Goal: Task Accomplishment & Management: Use online tool/utility

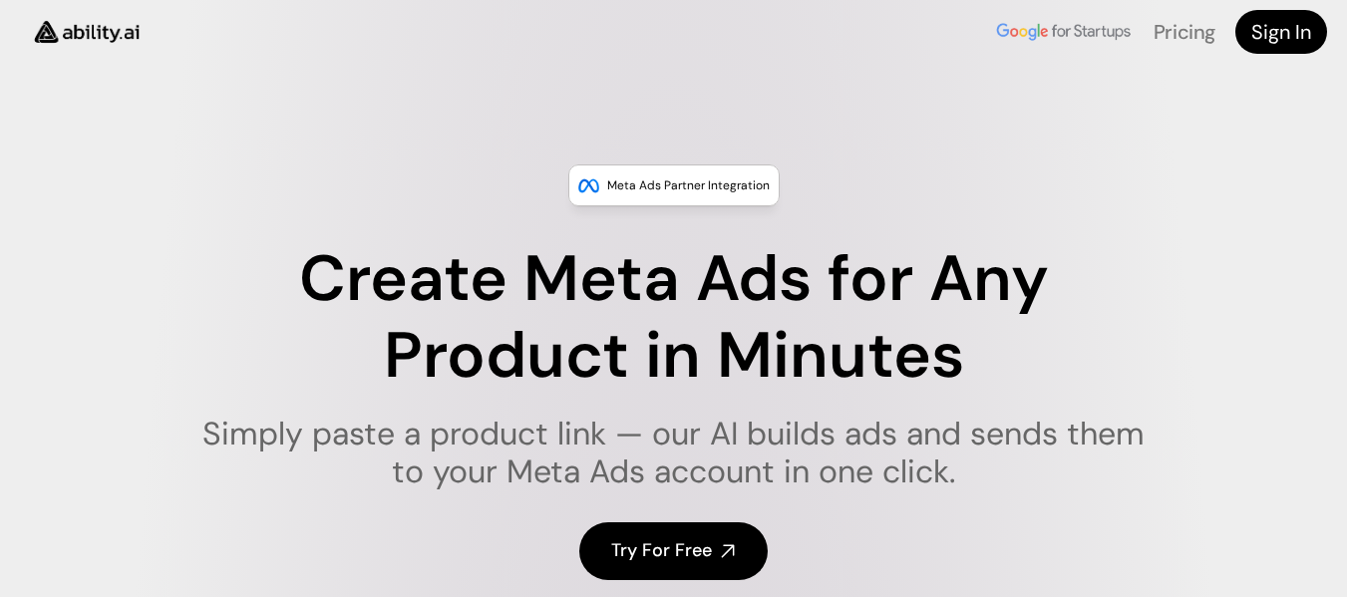
click at [648, 545] on h4 "Try For Free" at bounding box center [661, 550] width 101 height 25
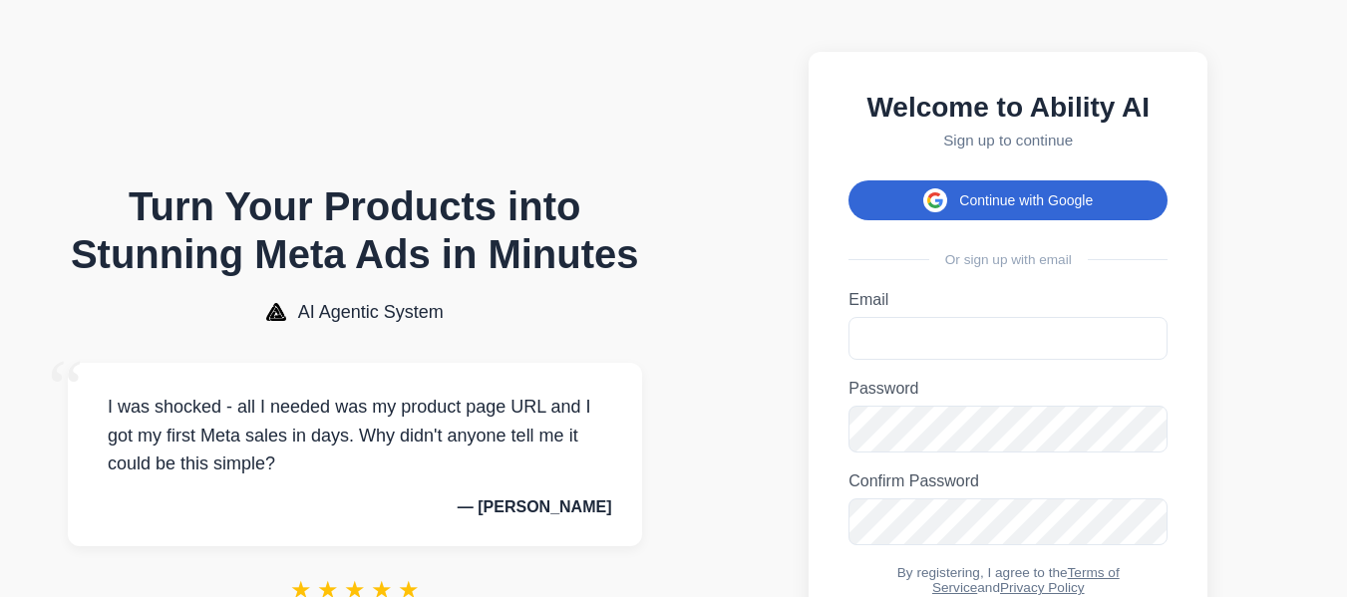
click at [1026, 220] on button "Continue with Google" at bounding box center [1007, 200] width 319 height 40
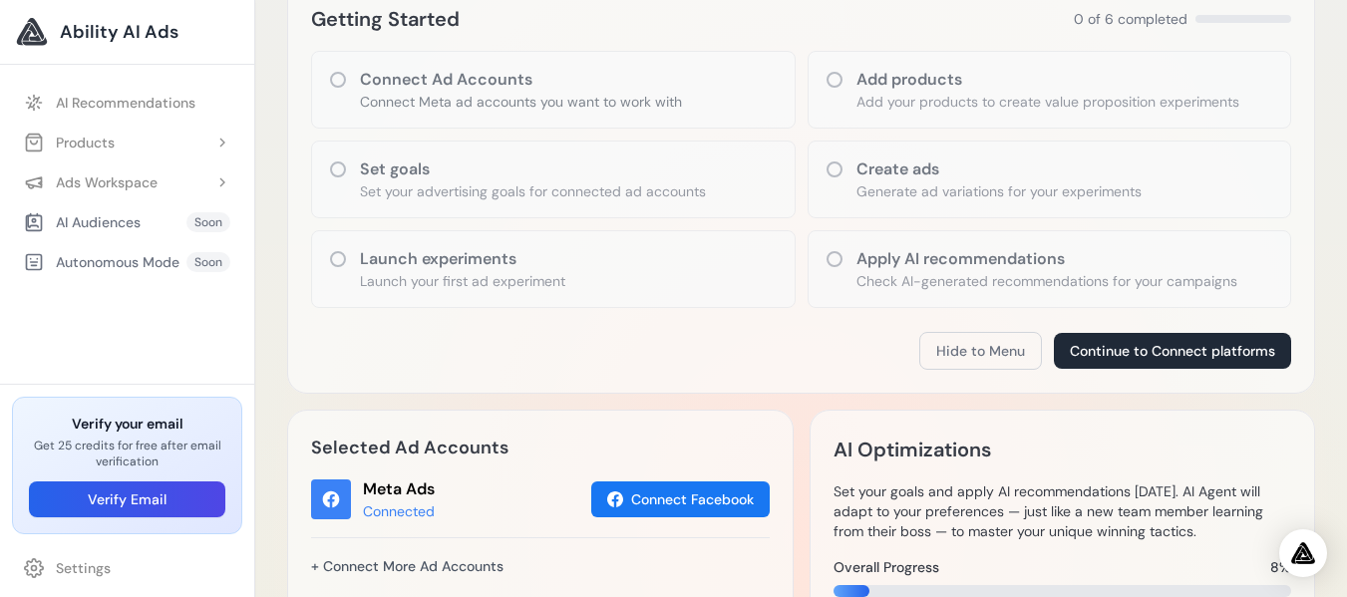
scroll to position [301, 0]
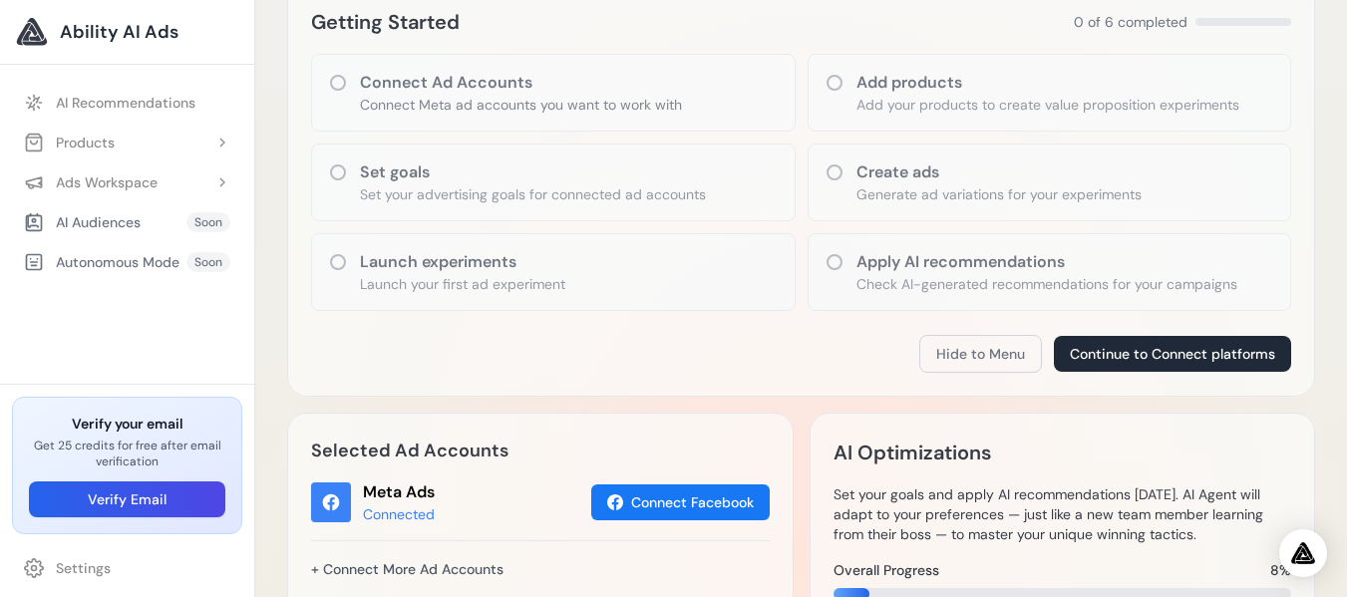
click at [837, 171] on icon at bounding box center [834, 172] width 20 height 20
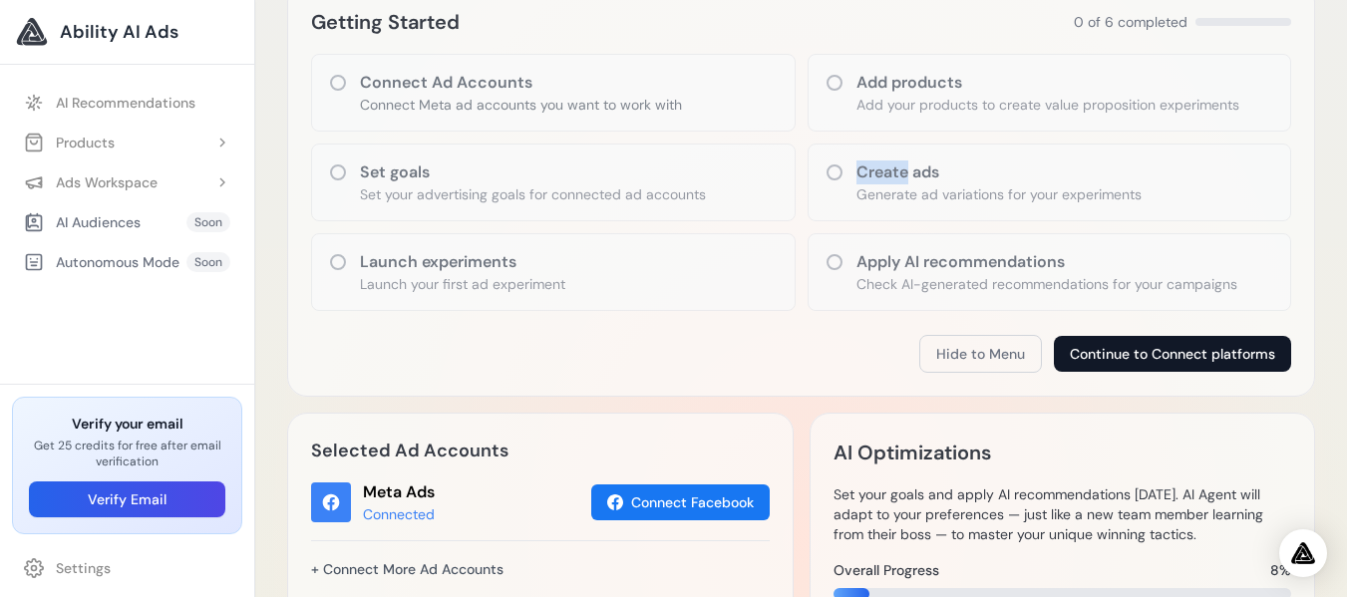
click at [1160, 355] on button "Continue to Connect platforms" at bounding box center [1172, 354] width 237 height 36
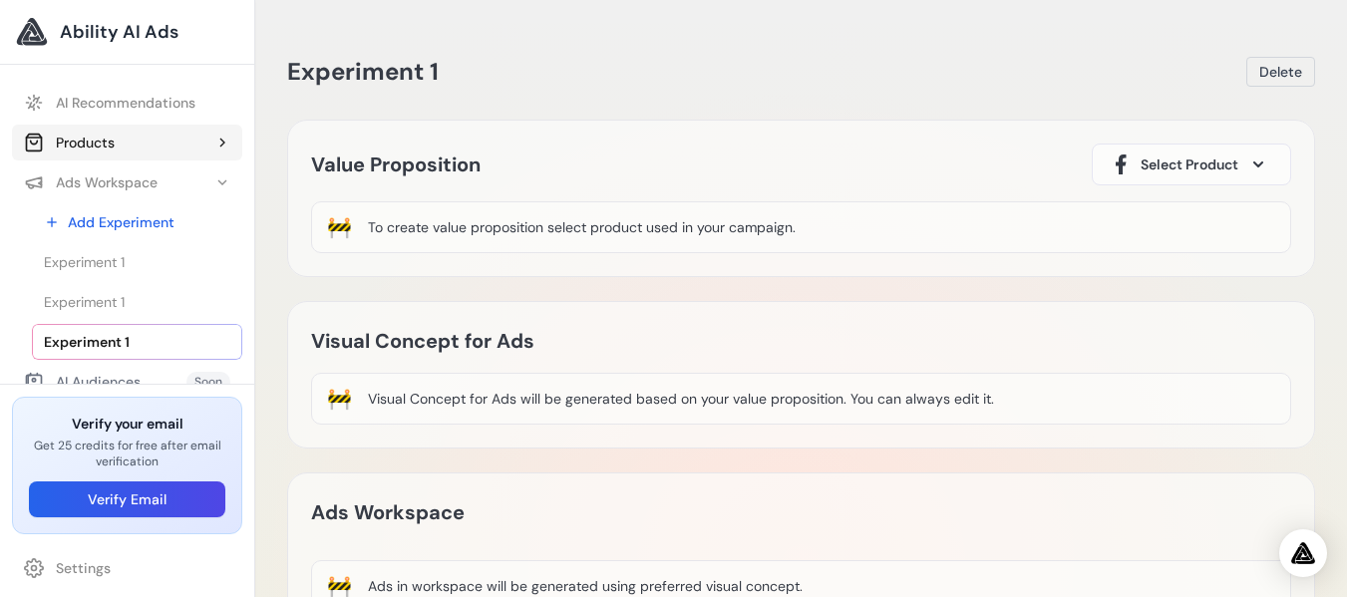
click at [113, 148] on div "Products" at bounding box center [69, 143] width 91 height 20
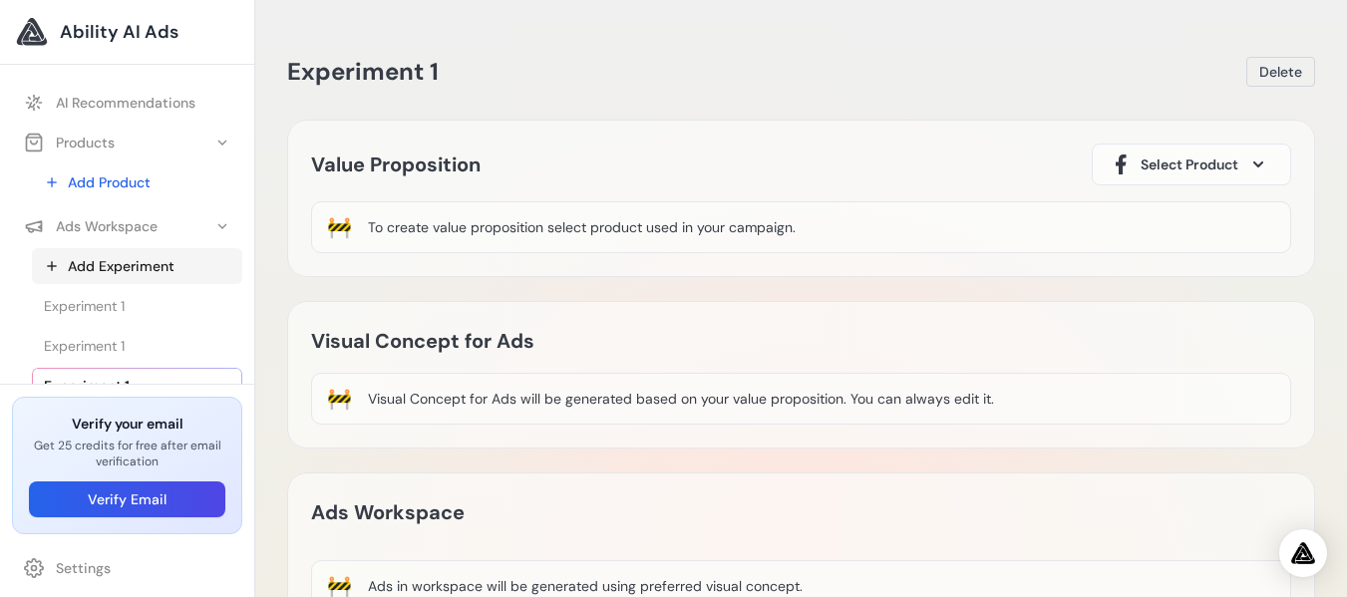
click at [140, 263] on link "Add Experiment" at bounding box center [137, 266] width 210 height 36
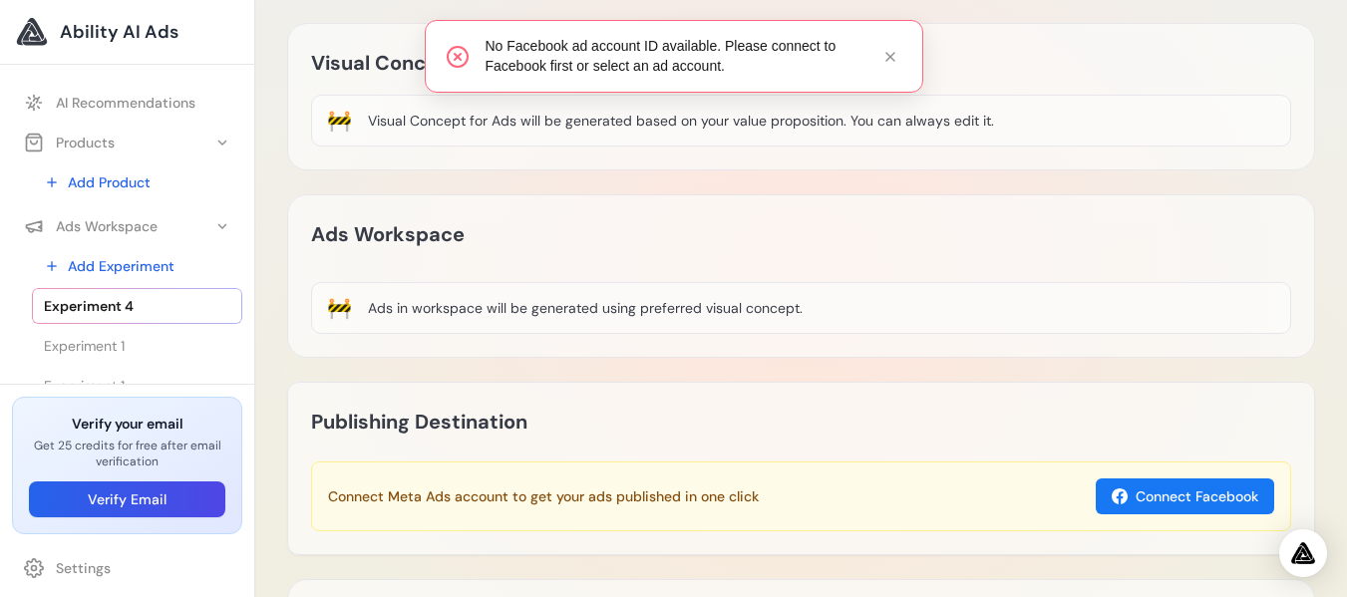
scroll to position [523, 0]
